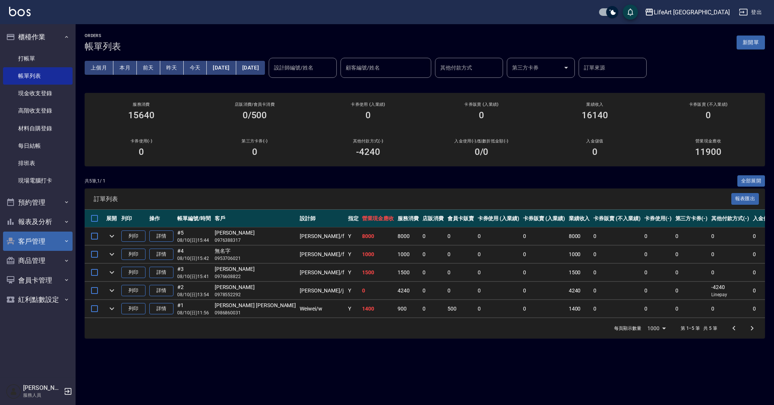
click at [56, 244] on button "客戶管理" at bounding box center [38, 242] width 70 height 20
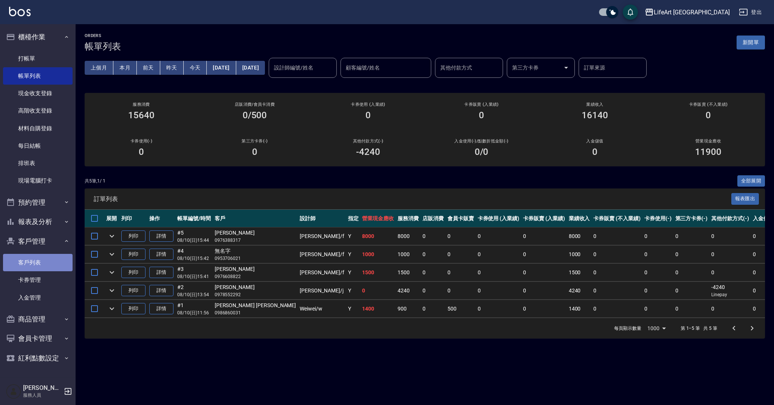
click at [41, 269] on link "客戶列表" at bounding box center [38, 262] width 70 height 17
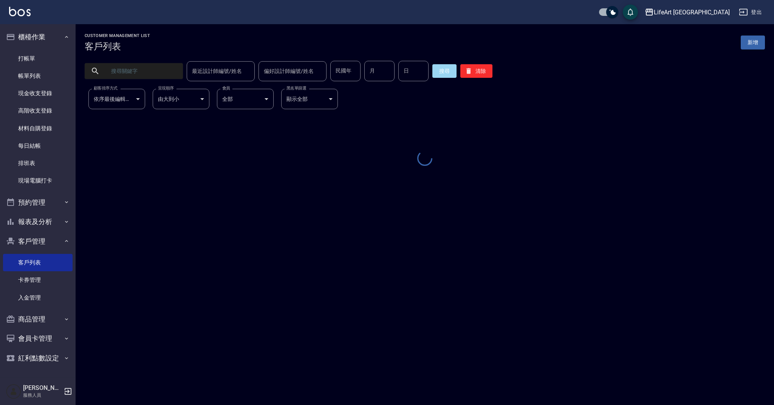
click at [122, 71] on input "text" at bounding box center [141, 71] width 71 height 20
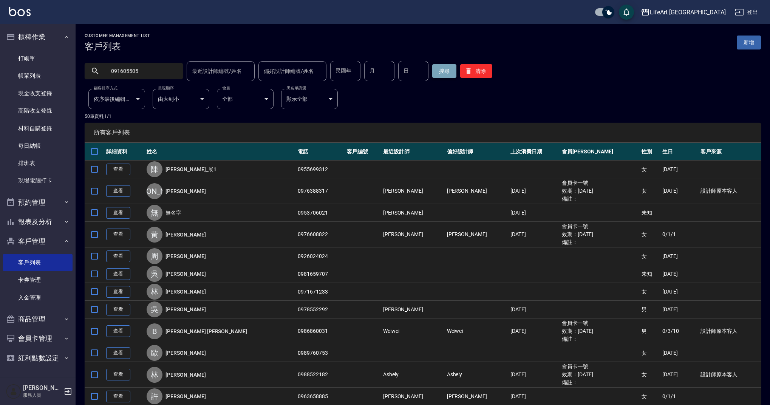
type input "091605505"
click at [438, 72] on button "搜尋" at bounding box center [444, 71] width 24 height 14
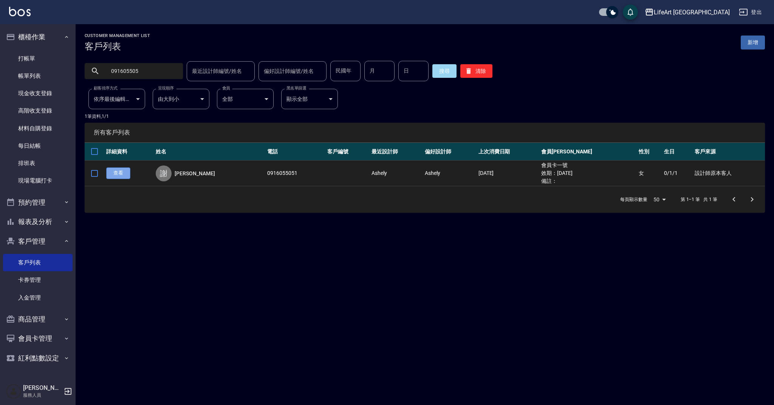
click at [116, 172] on link "查看" at bounding box center [118, 173] width 24 height 12
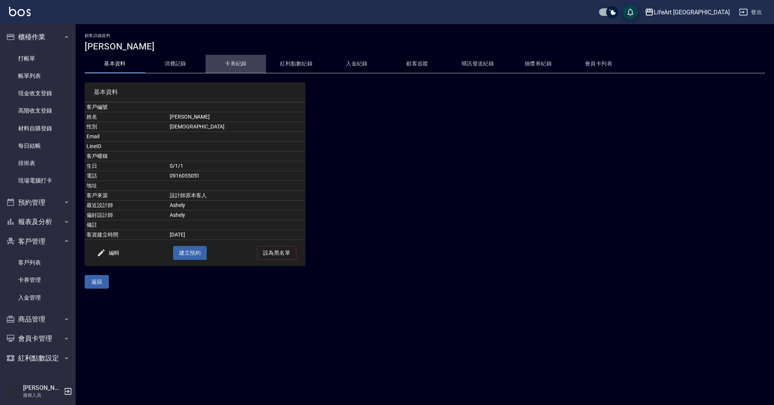
click at [228, 68] on button "卡券紀錄" at bounding box center [236, 64] width 60 height 18
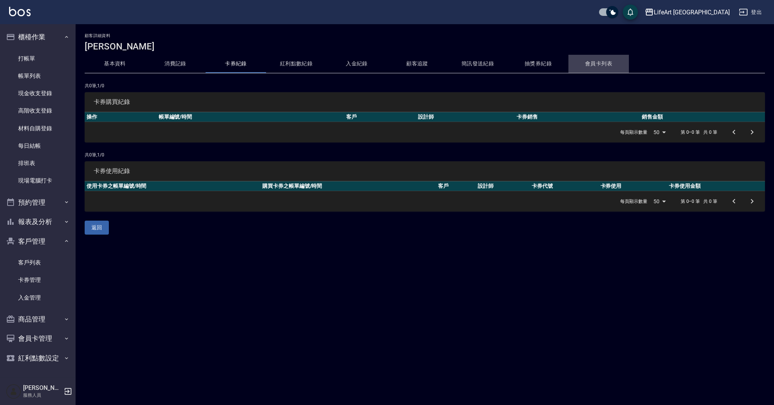
click at [592, 63] on button "會員卡列表" at bounding box center [599, 64] width 60 height 18
